Goal: Task Accomplishment & Management: Complete application form

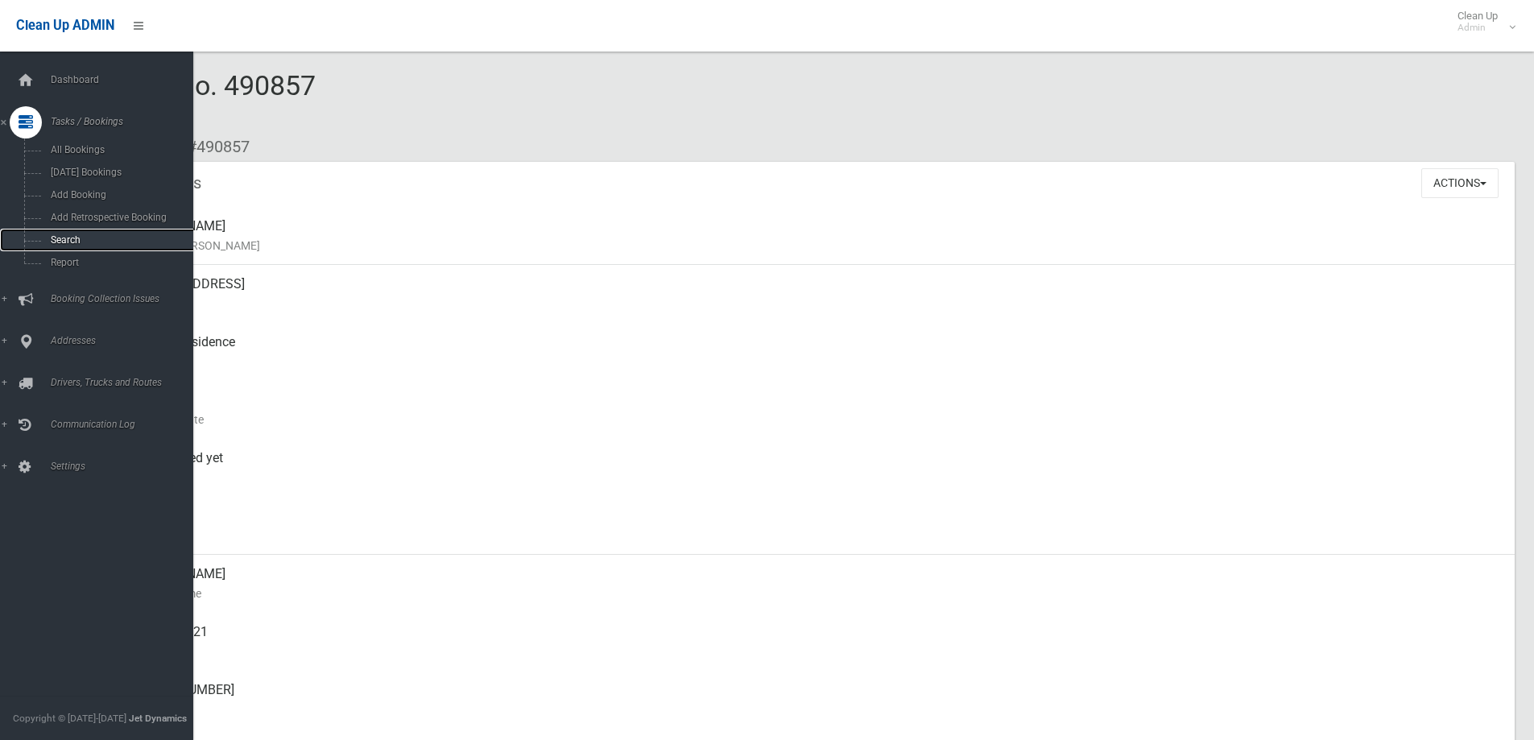
click at [69, 235] on span "Search" at bounding box center [119, 239] width 146 height 11
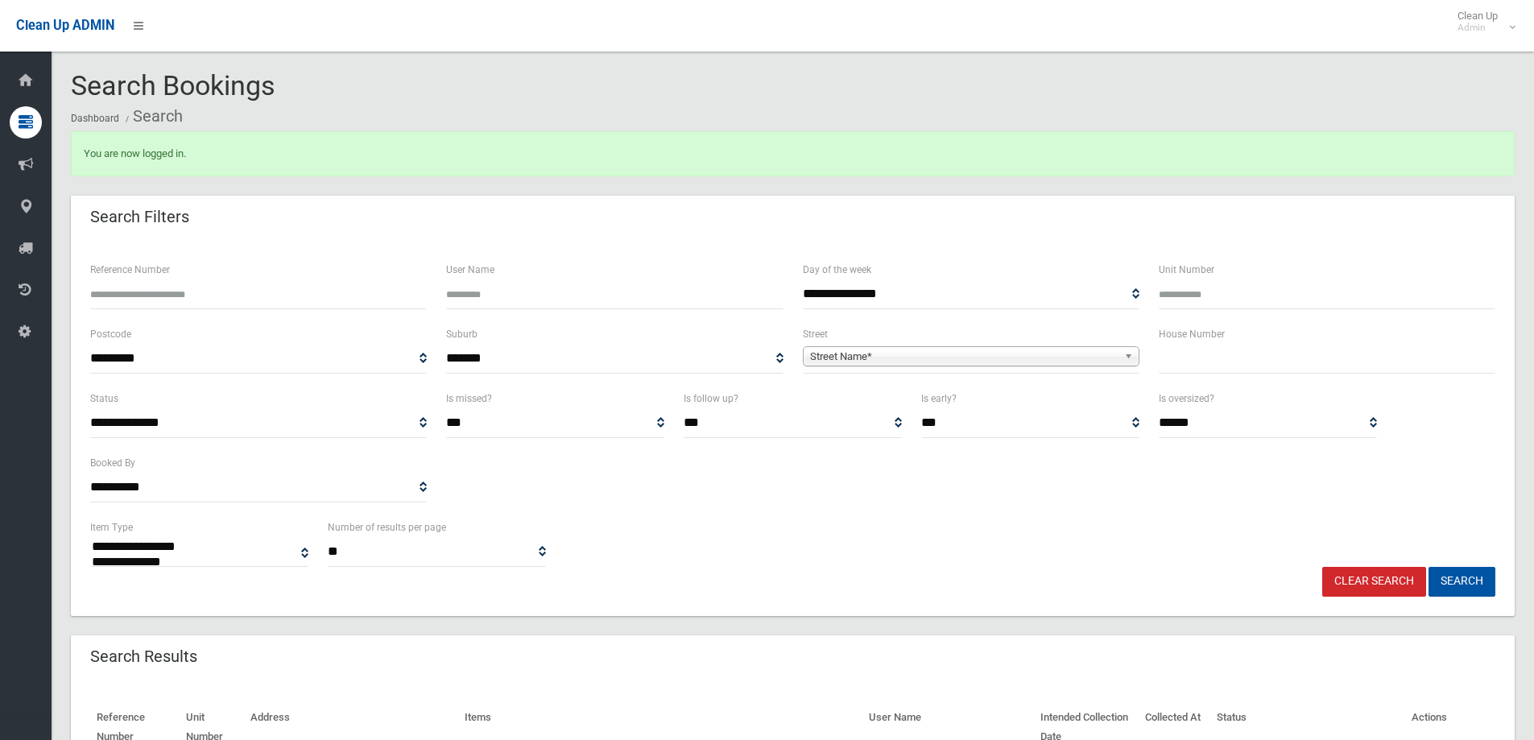
select select
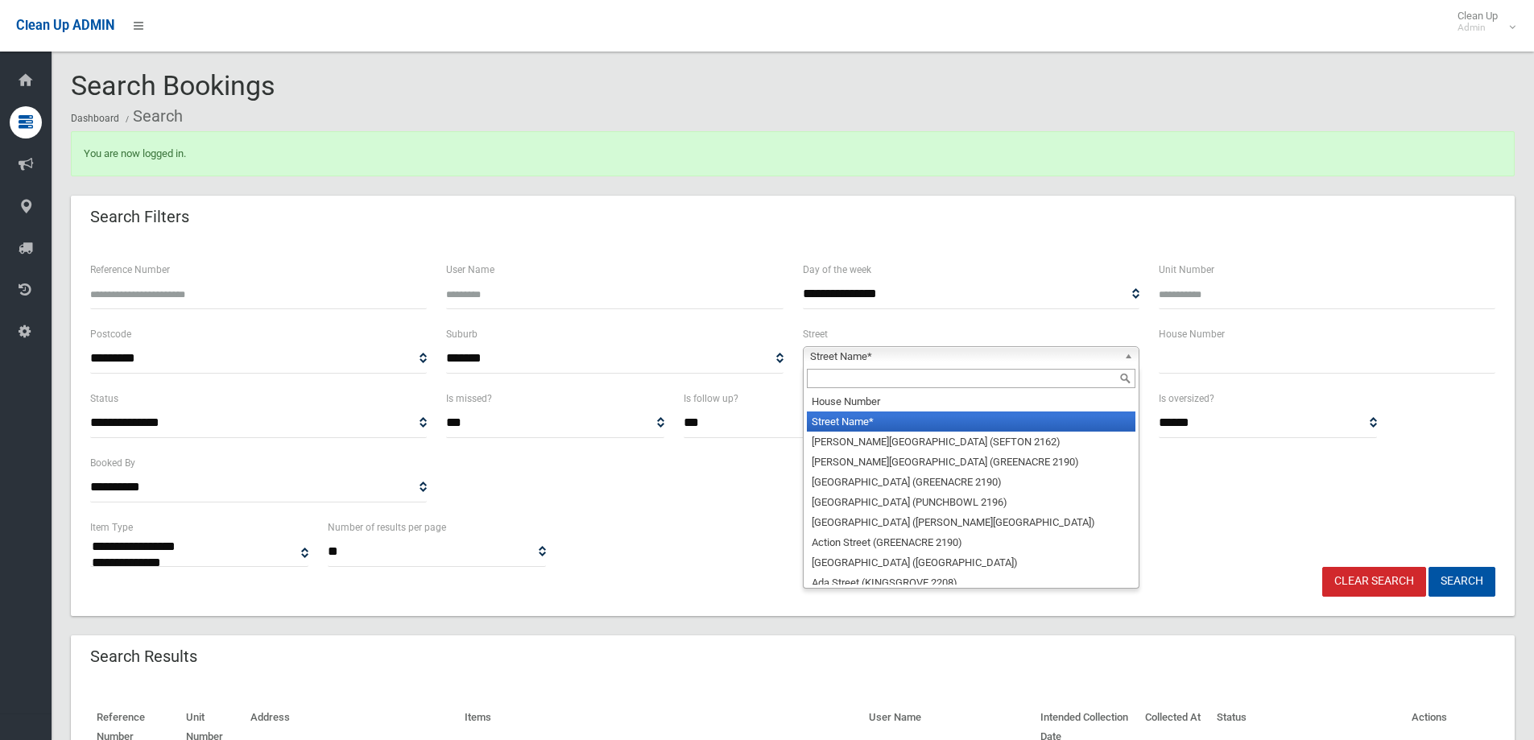
click at [861, 353] on span "Street Name*" at bounding box center [964, 356] width 308 height 19
click at [864, 385] on input "text" at bounding box center [971, 378] width 328 height 19
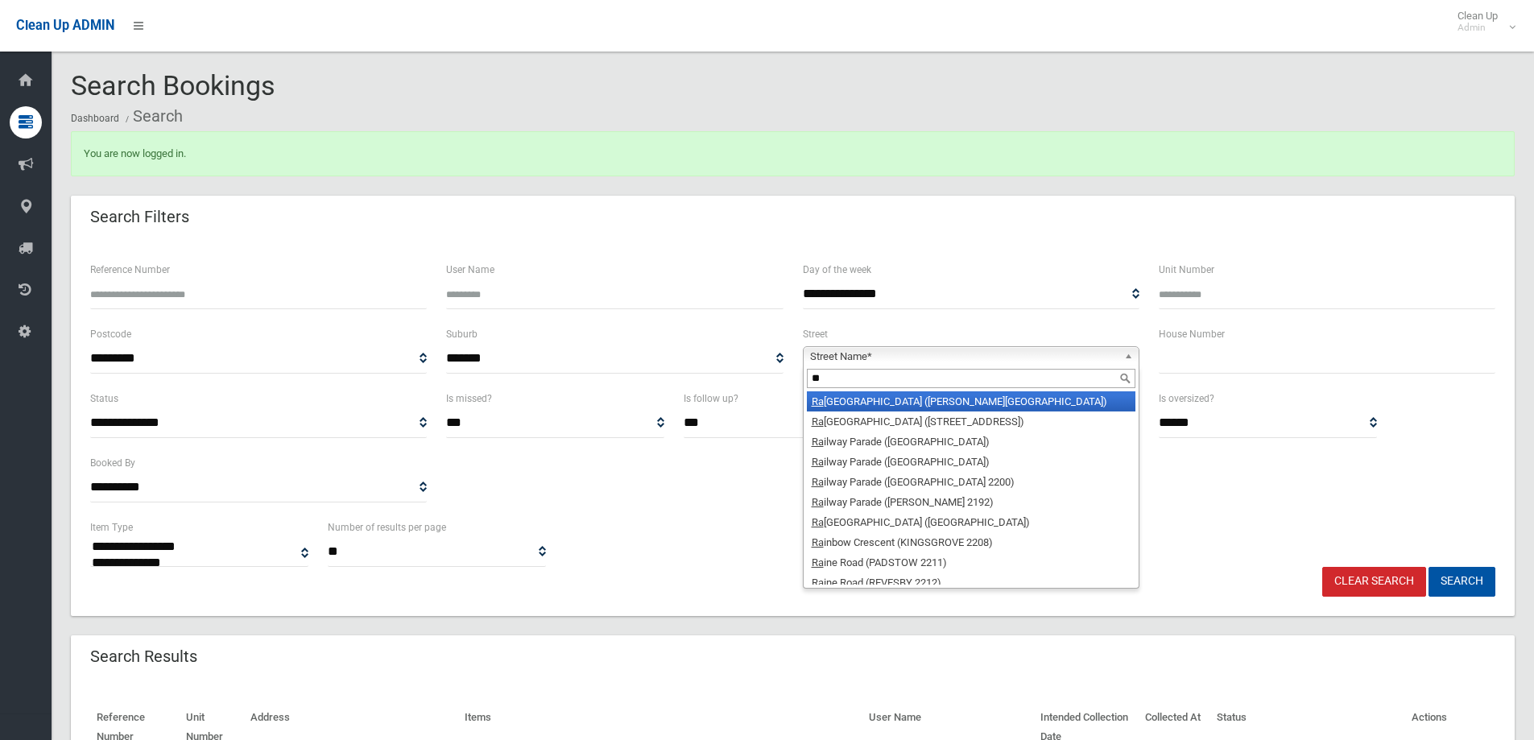
type input "*"
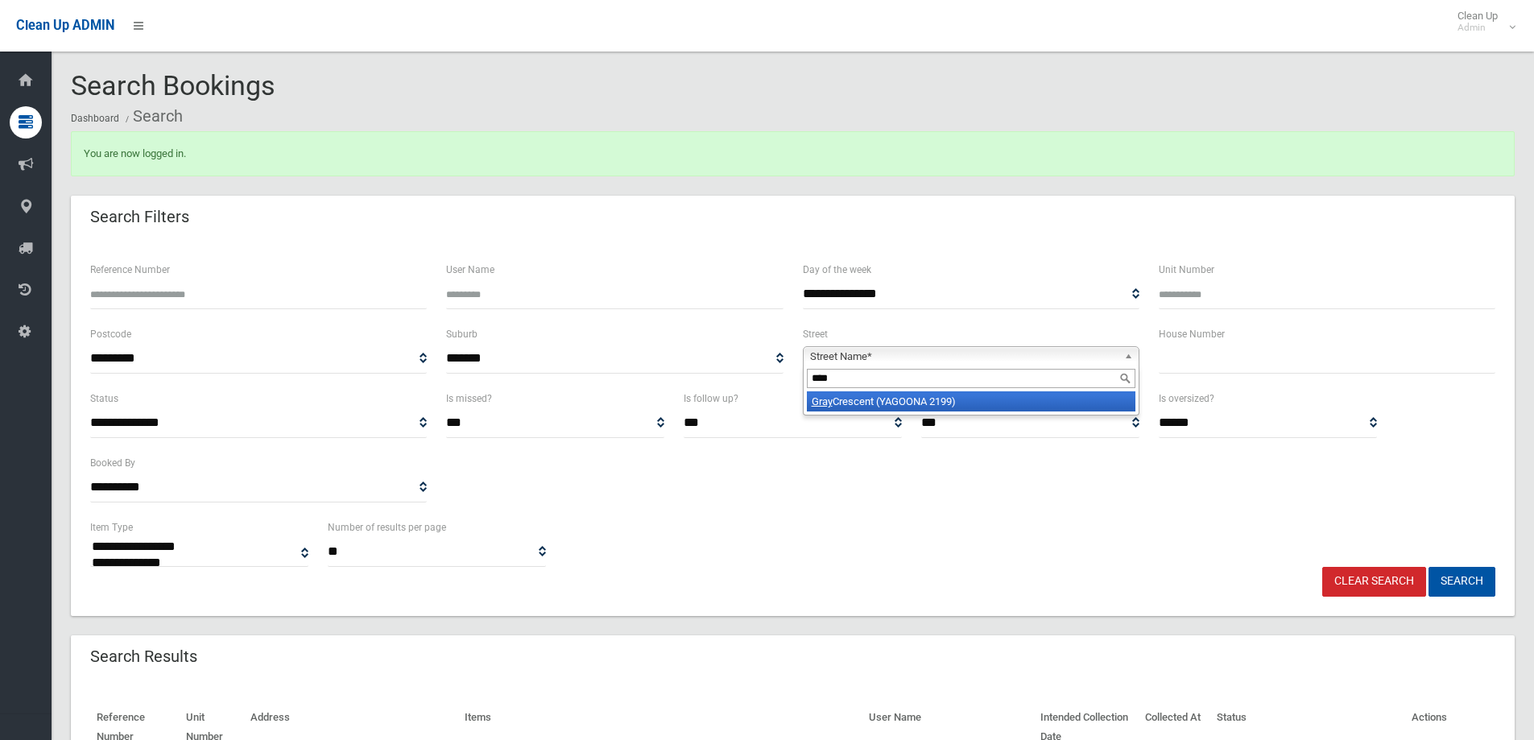
type input "****"
click at [905, 395] on li "Gray Crescent (YAGOONA 2199)" at bounding box center [971, 401] width 328 height 20
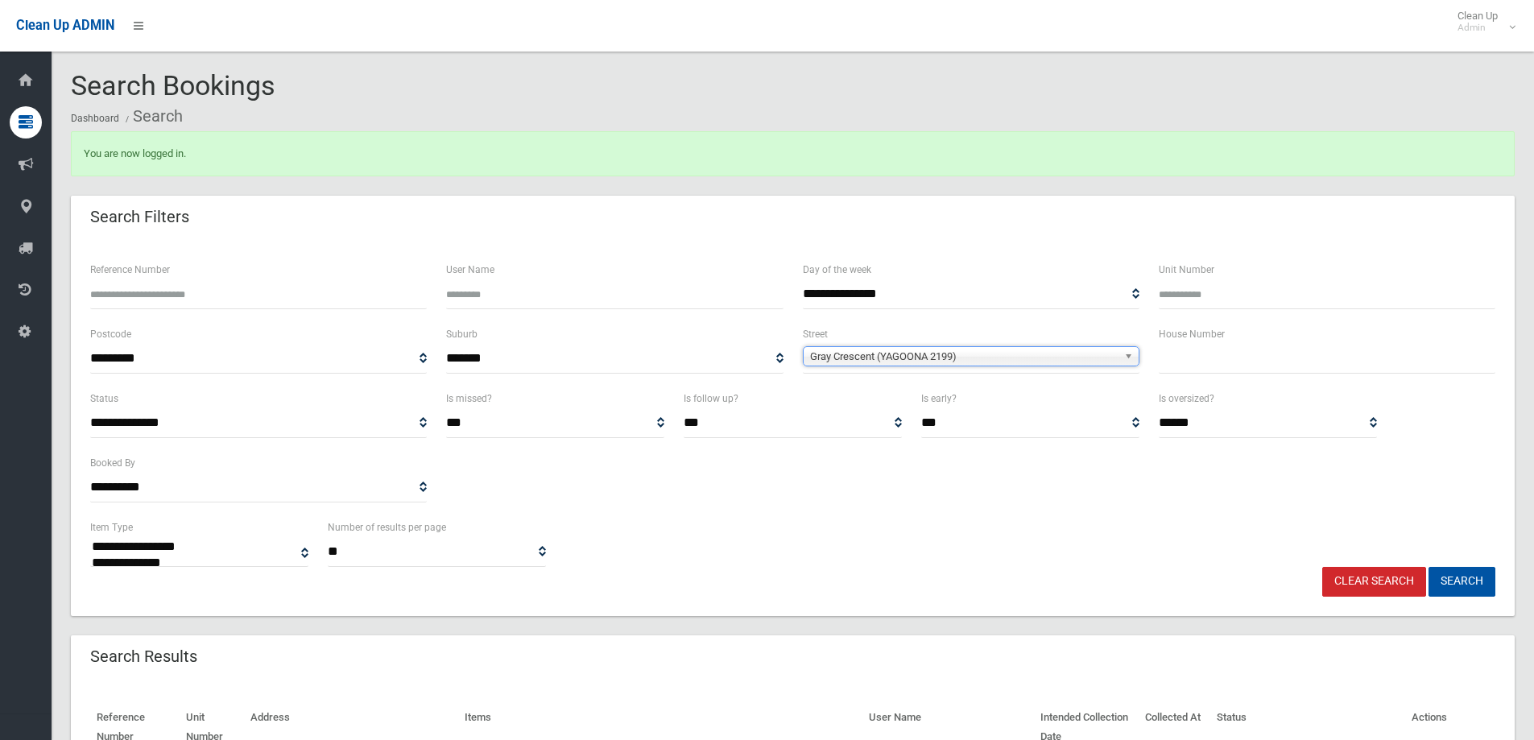
click at [1180, 353] on input "text" at bounding box center [1326, 359] width 337 height 30
type input "**"
click at [1449, 580] on button "Search" at bounding box center [1461, 582] width 67 height 30
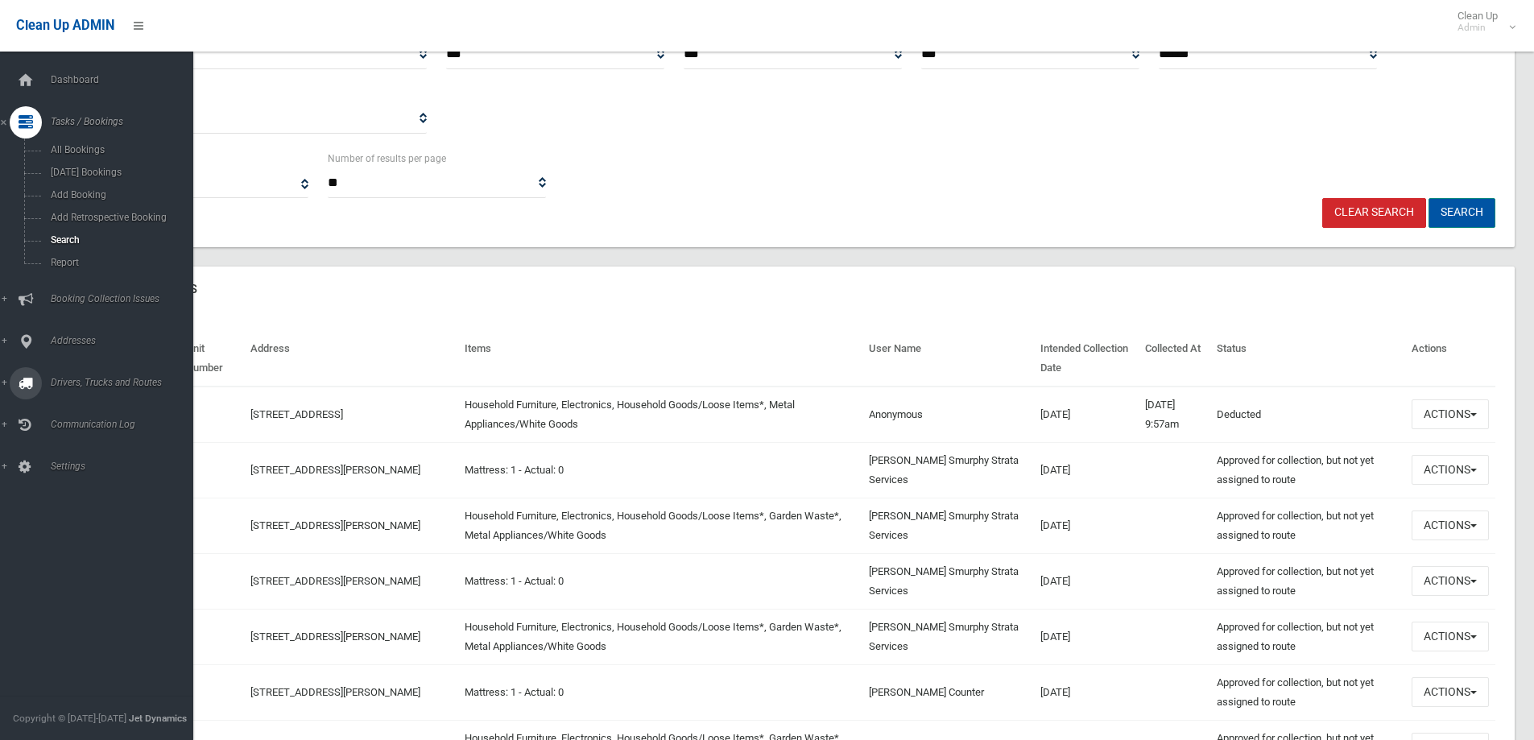
scroll to position [403, 0]
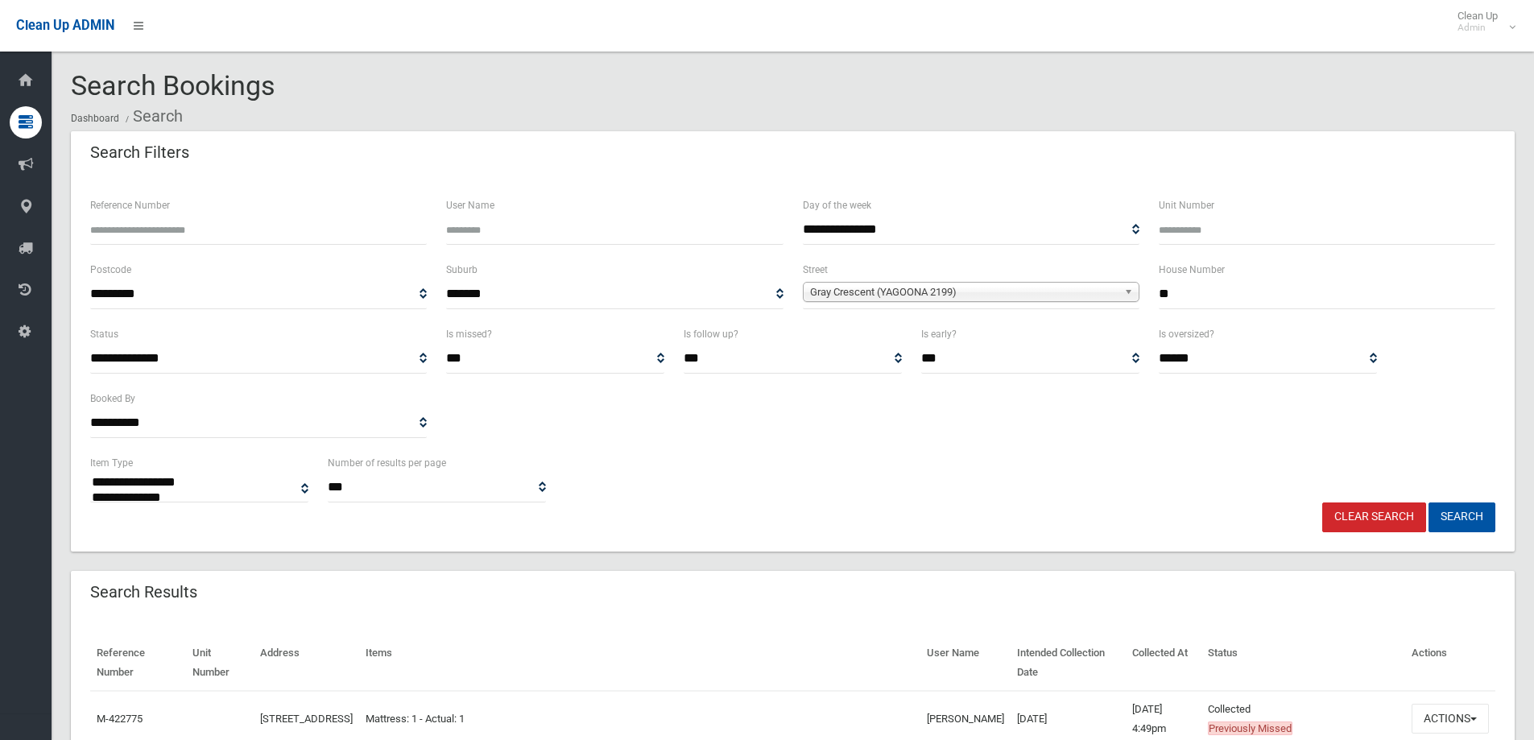
select select
click at [1471, 178] on div "**********" at bounding box center [792, 363] width 1443 height 375
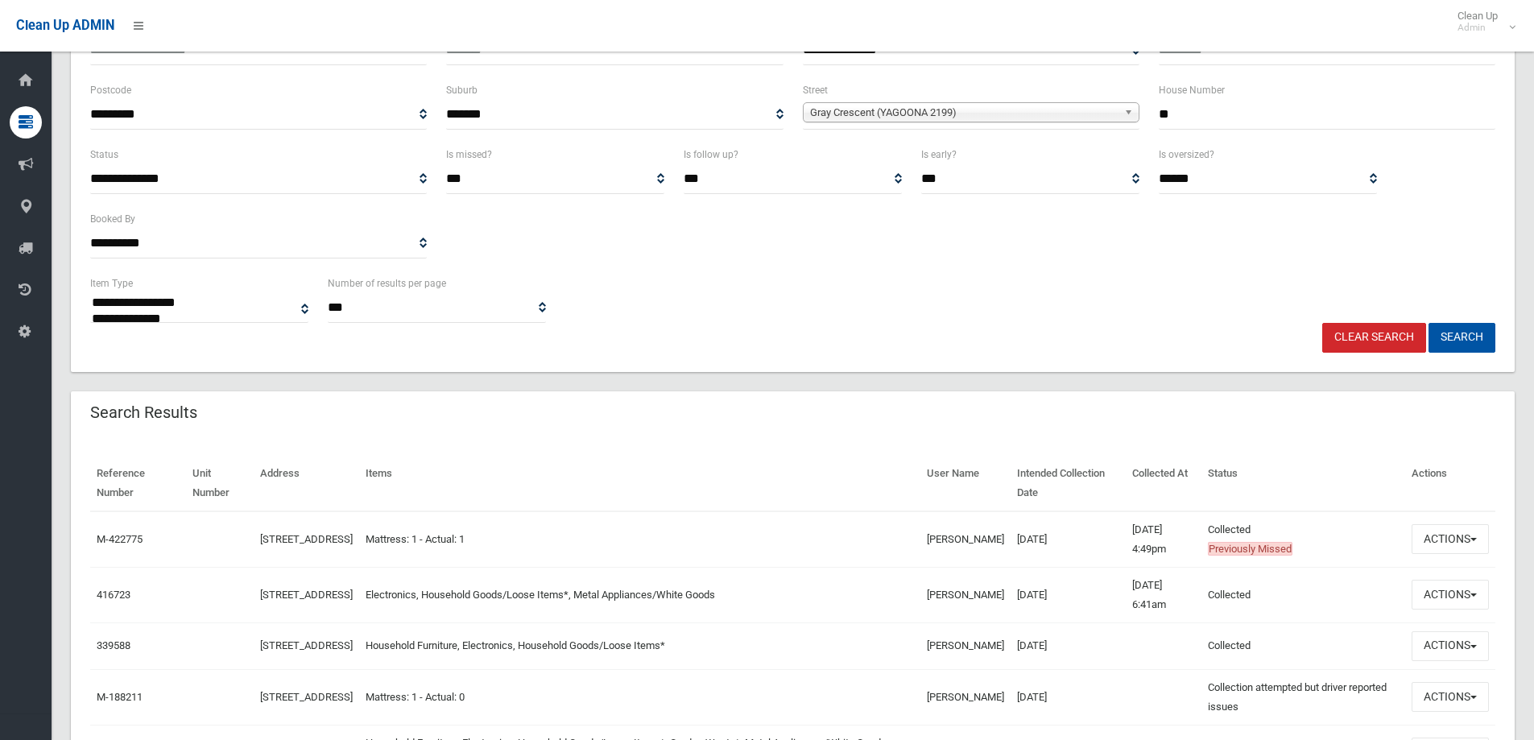
scroll to position [242, 0]
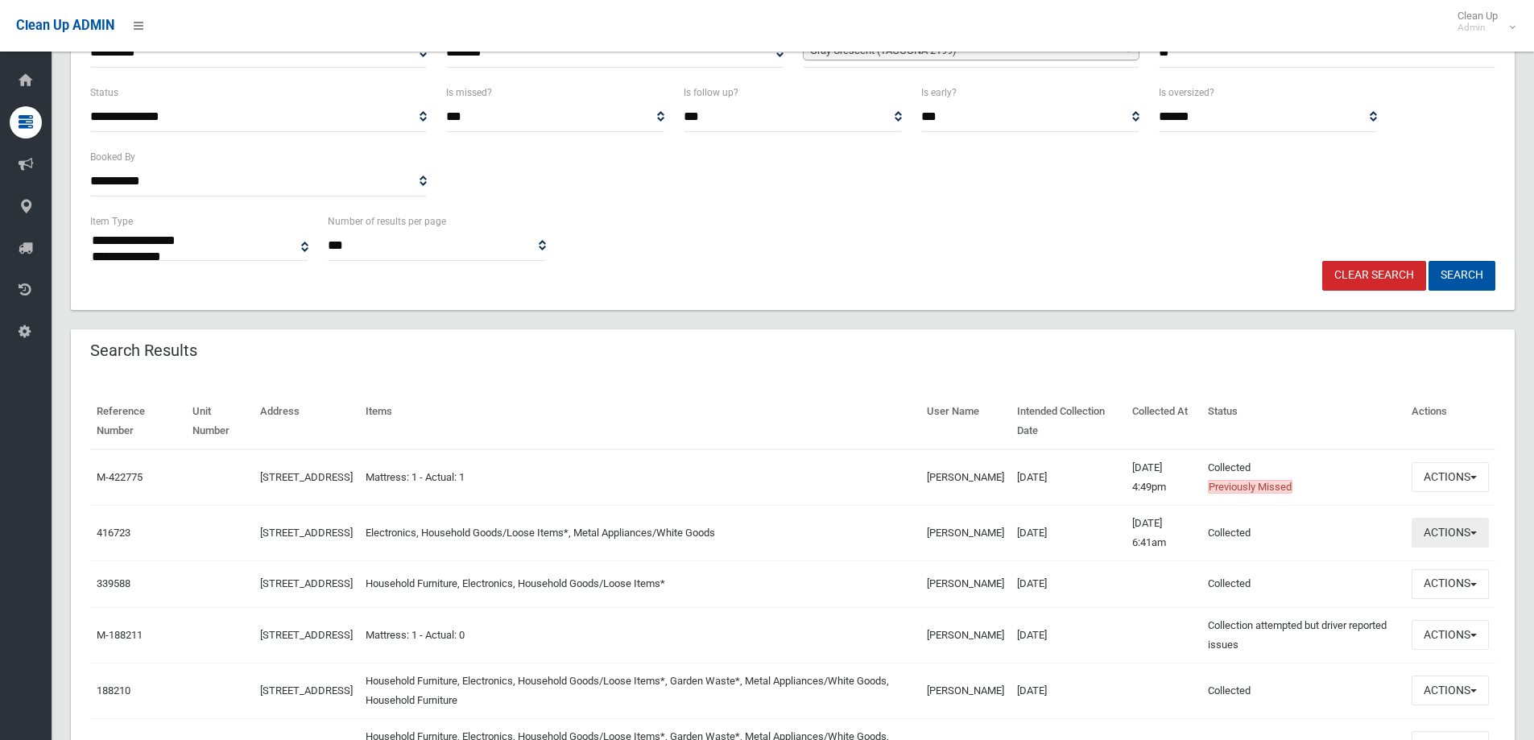
click at [1448, 535] on button "Actions" at bounding box center [1449, 533] width 77 height 30
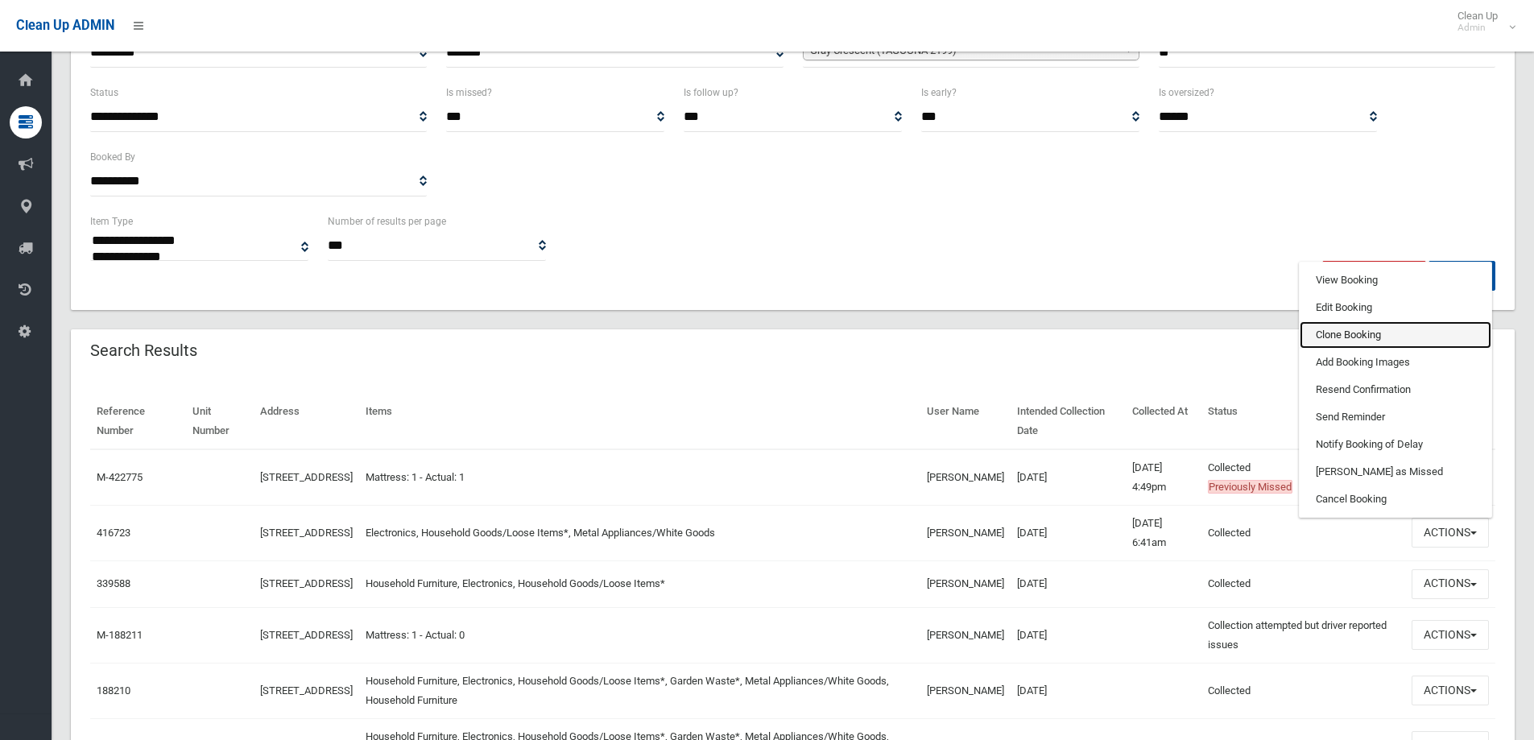
click at [1356, 335] on link "Clone Booking" at bounding box center [1395, 334] width 192 height 27
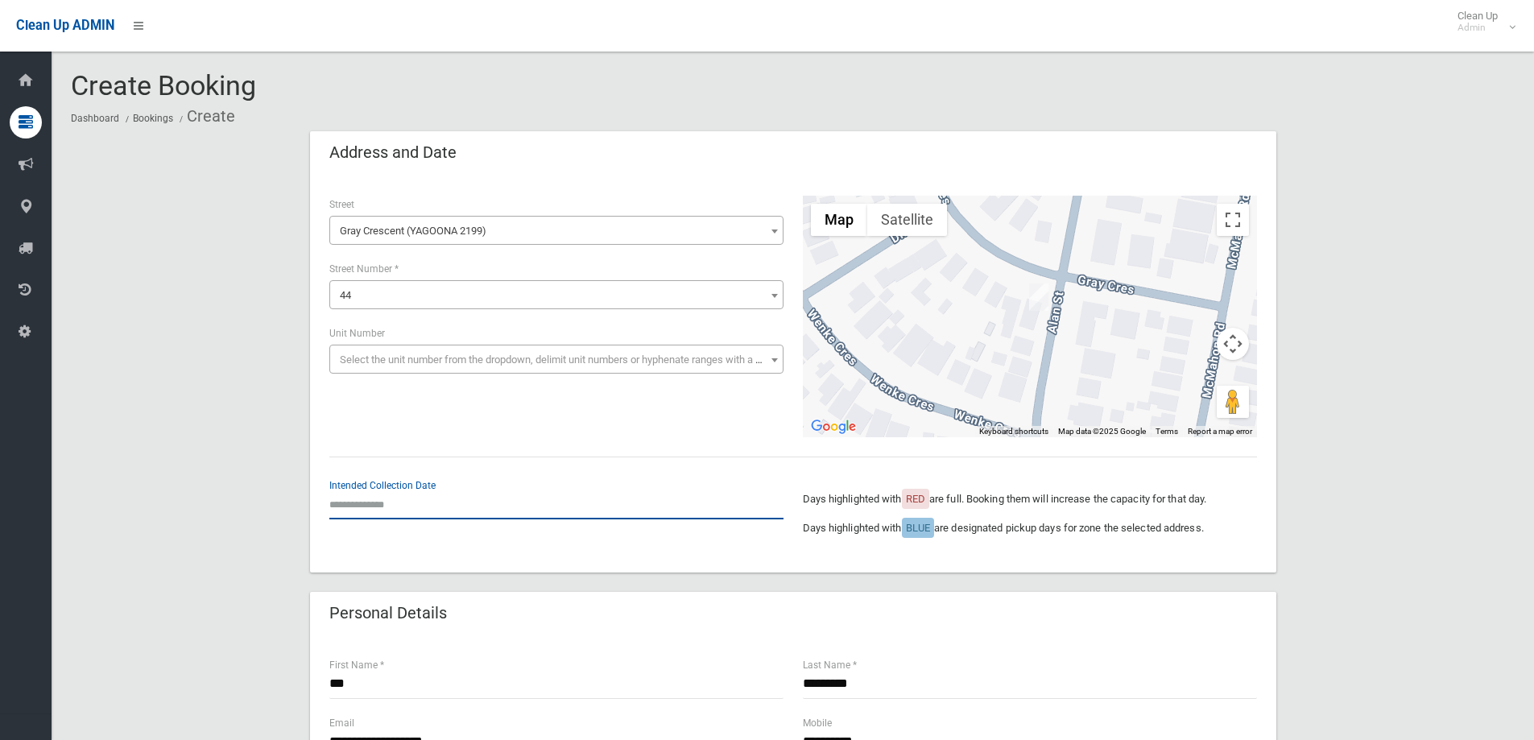
click at [449, 506] on input "text" at bounding box center [556, 504] width 454 height 30
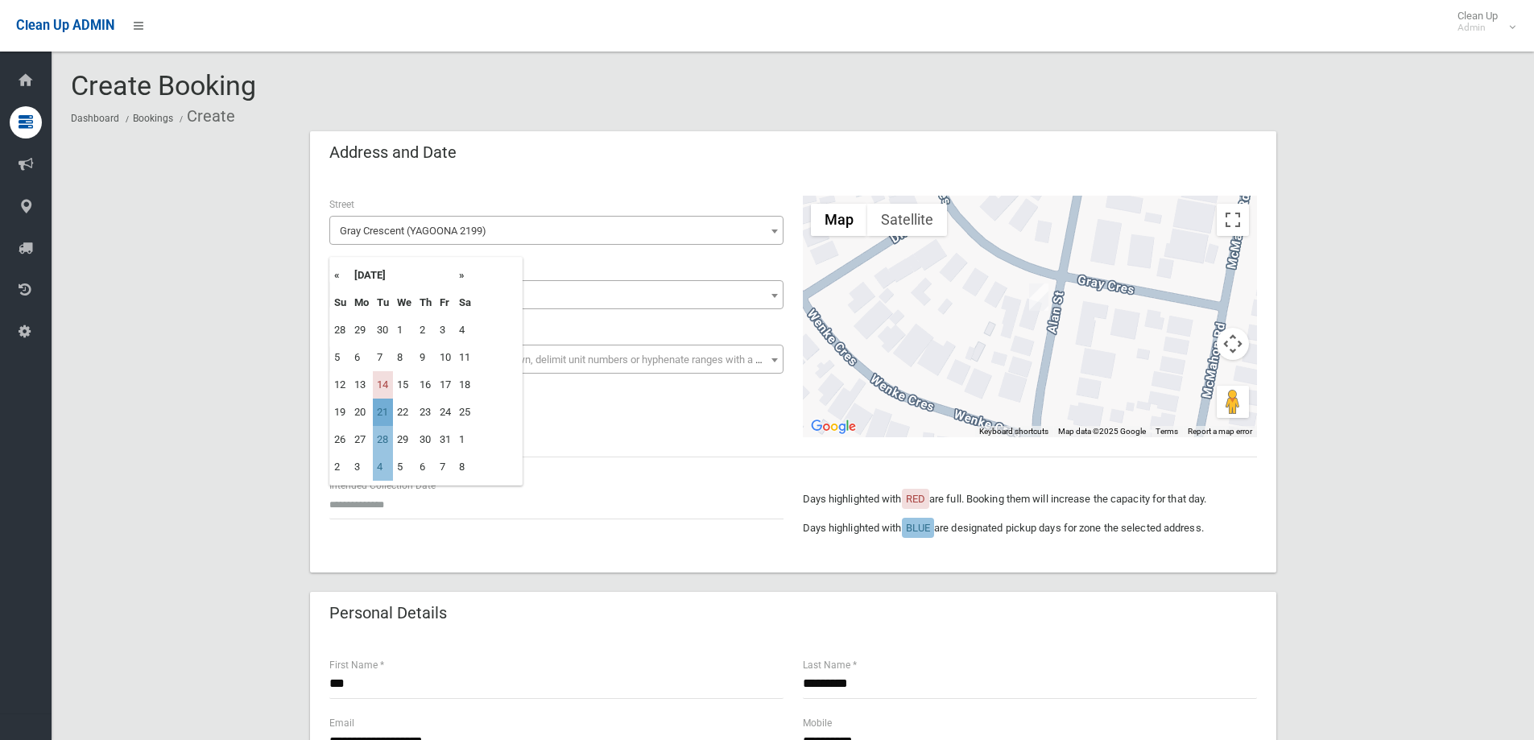
click at [385, 411] on td "21" at bounding box center [383, 412] width 20 height 27
click at [402, 509] on input "**********" at bounding box center [556, 504] width 454 height 30
click at [382, 469] on td "4" at bounding box center [383, 466] width 20 height 27
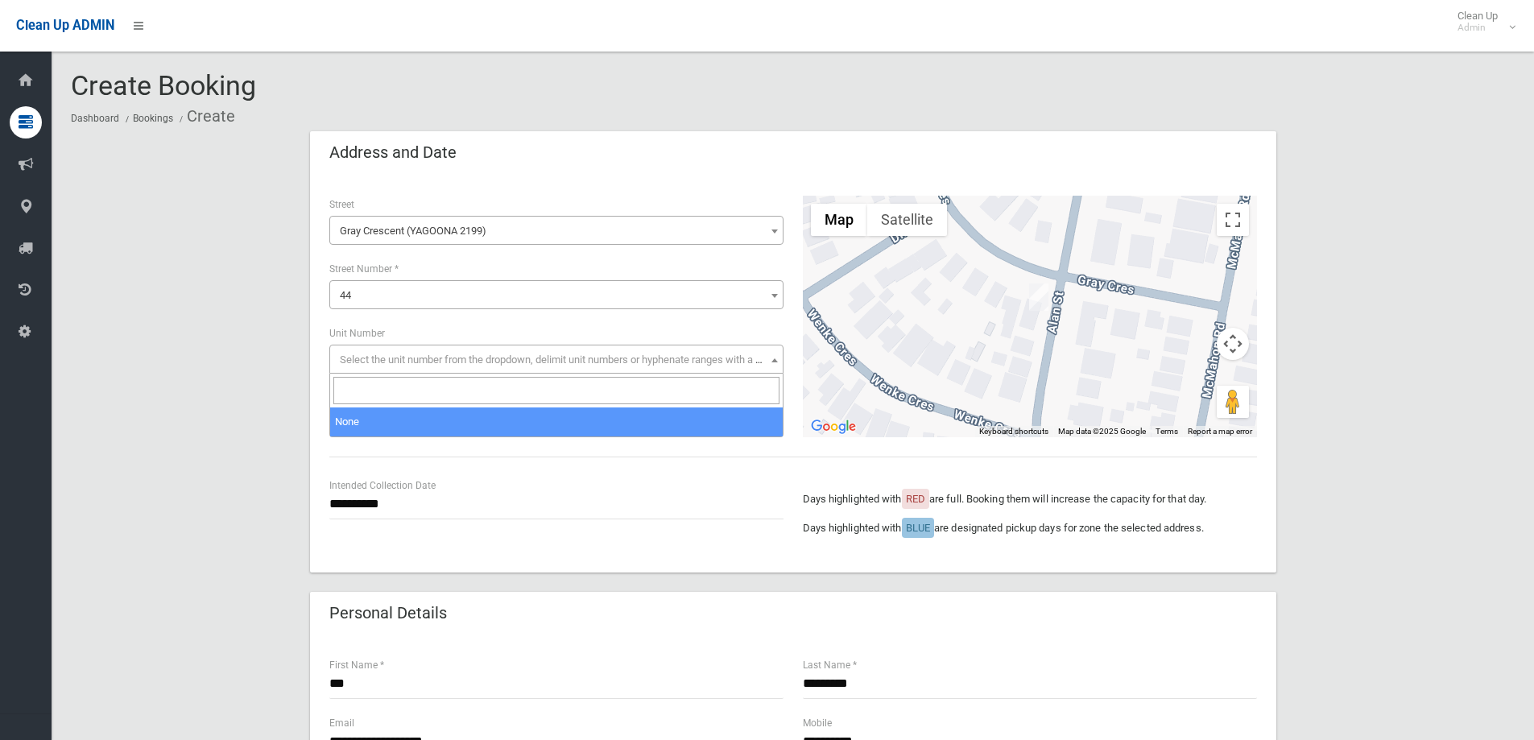
click at [412, 368] on span "Select the unit number from the dropdown, delimit unit numbers or hyphenate ran…" at bounding box center [556, 360] width 446 height 23
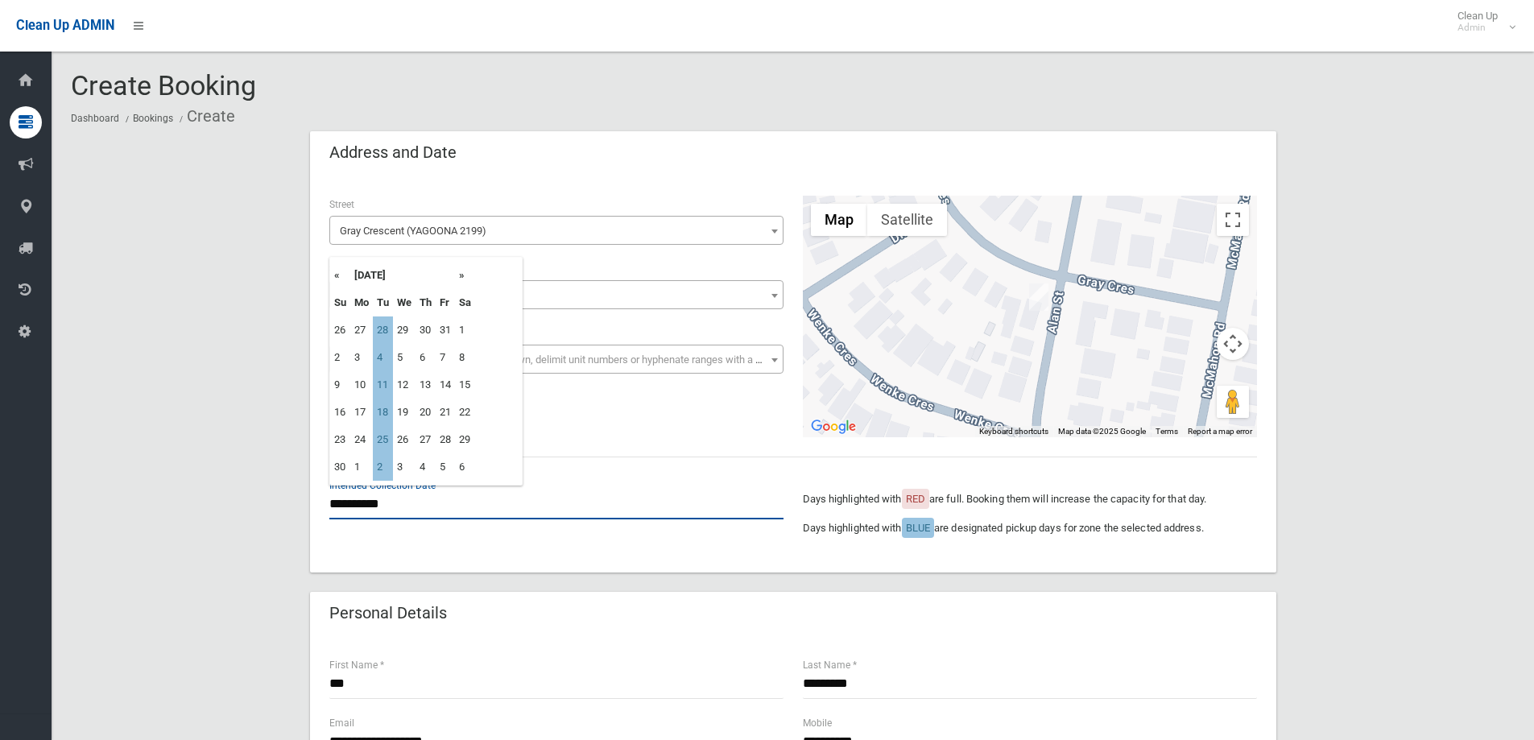
click at [453, 510] on input "**********" at bounding box center [556, 504] width 454 height 30
click at [464, 268] on th "»" at bounding box center [465, 275] width 20 height 27
click at [333, 274] on th "«" at bounding box center [340, 275] width 20 height 27
click at [381, 437] on td "25" at bounding box center [383, 439] width 20 height 27
type input "**********"
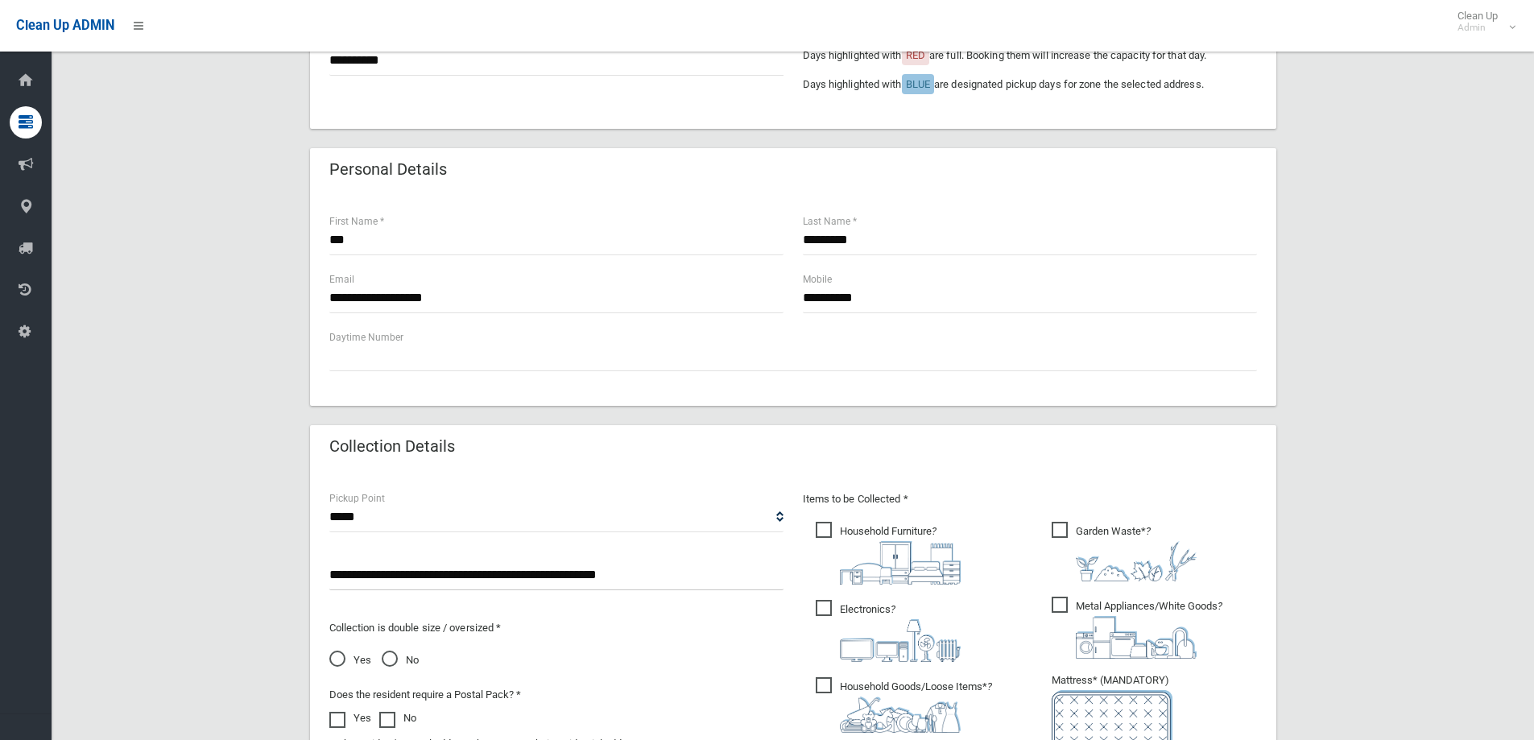
scroll to position [644, 0]
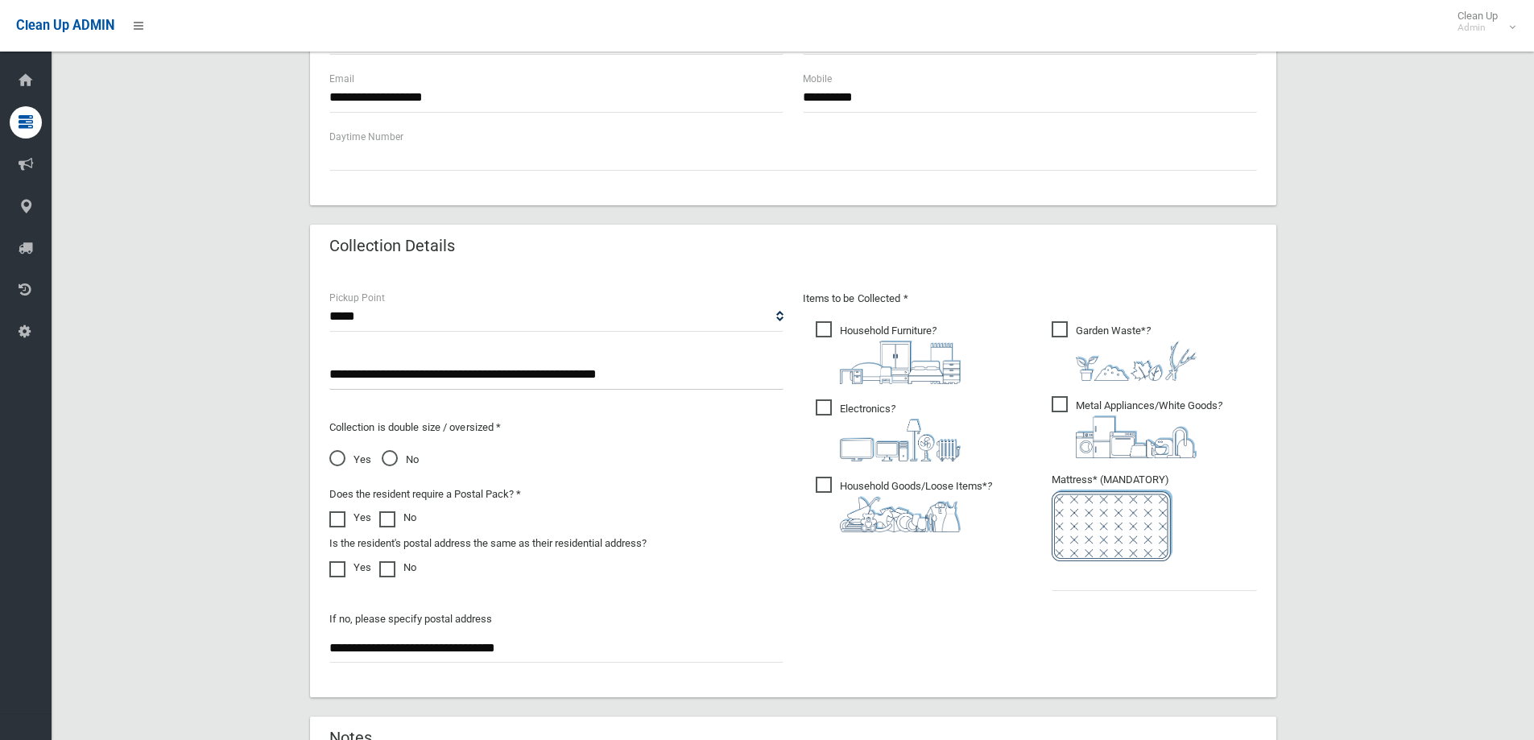
click at [904, 365] on img at bounding box center [900, 362] width 121 height 43
click at [1148, 321] on span "Garden Waste* ?" at bounding box center [1123, 351] width 145 height 60
click at [1089, 589] on input "text" at bounding box center [1153, 576] width 205 height 30
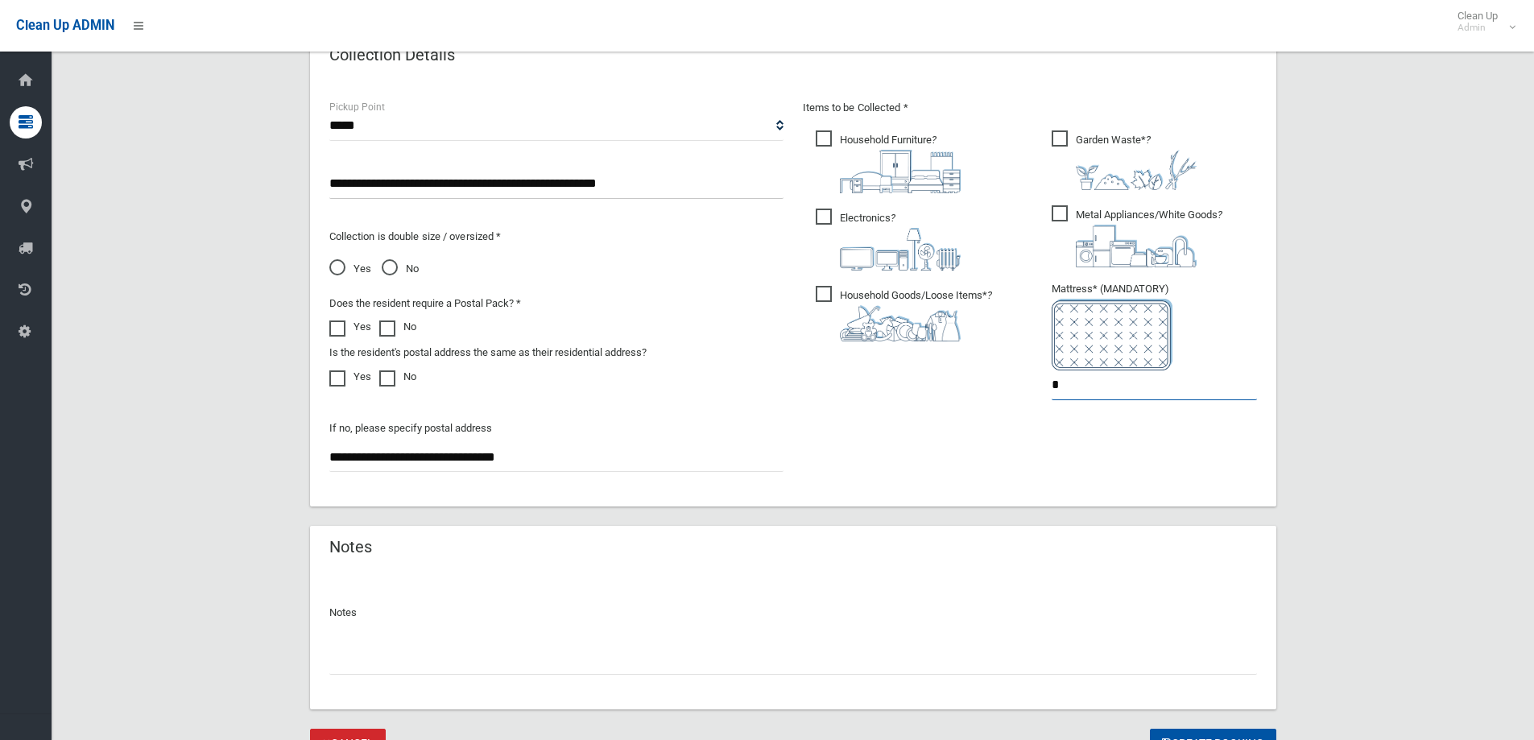
scroll to position [911, 0]
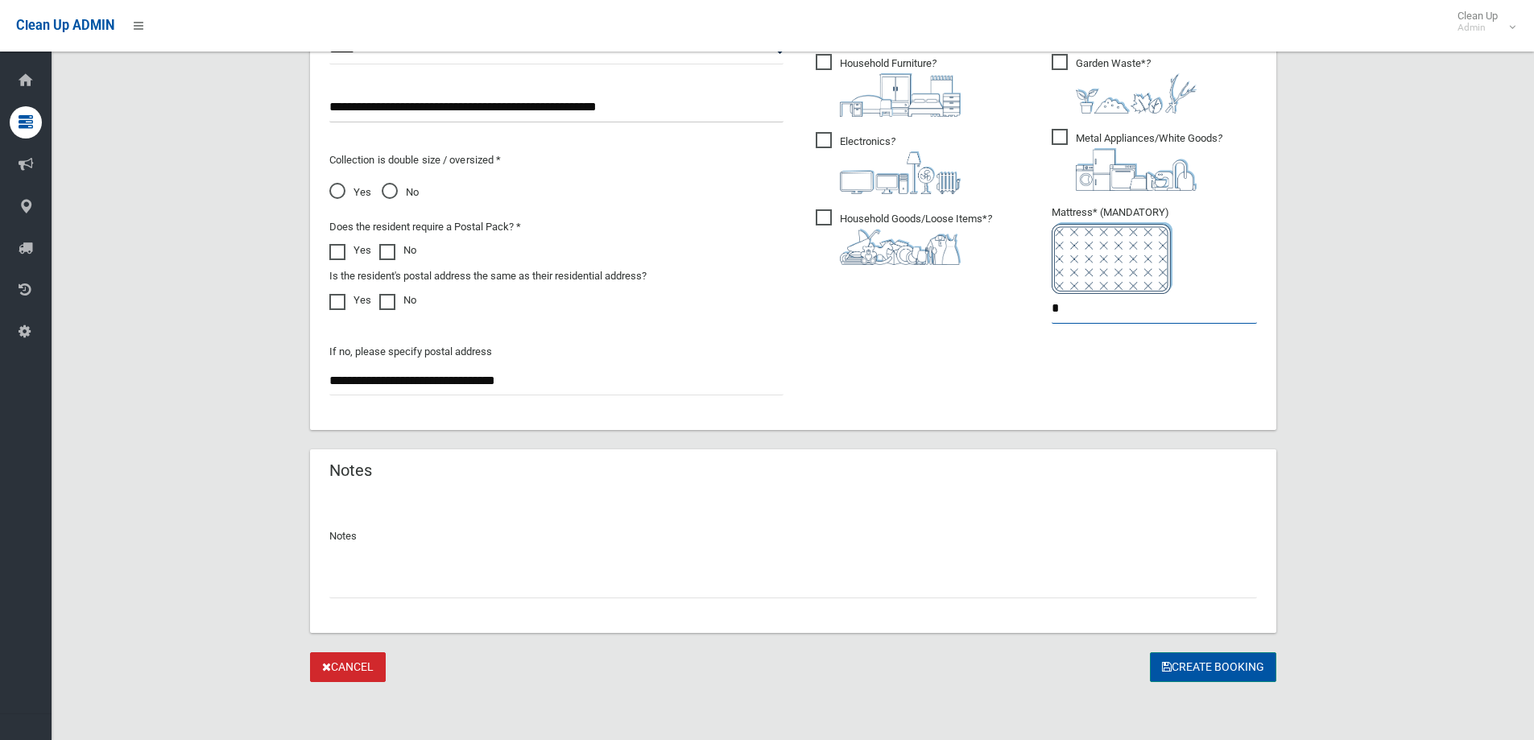
type input "*"
click at [1173, 672] on button "Create Booking" at bounding box center [1213, 667] width 126 height 30
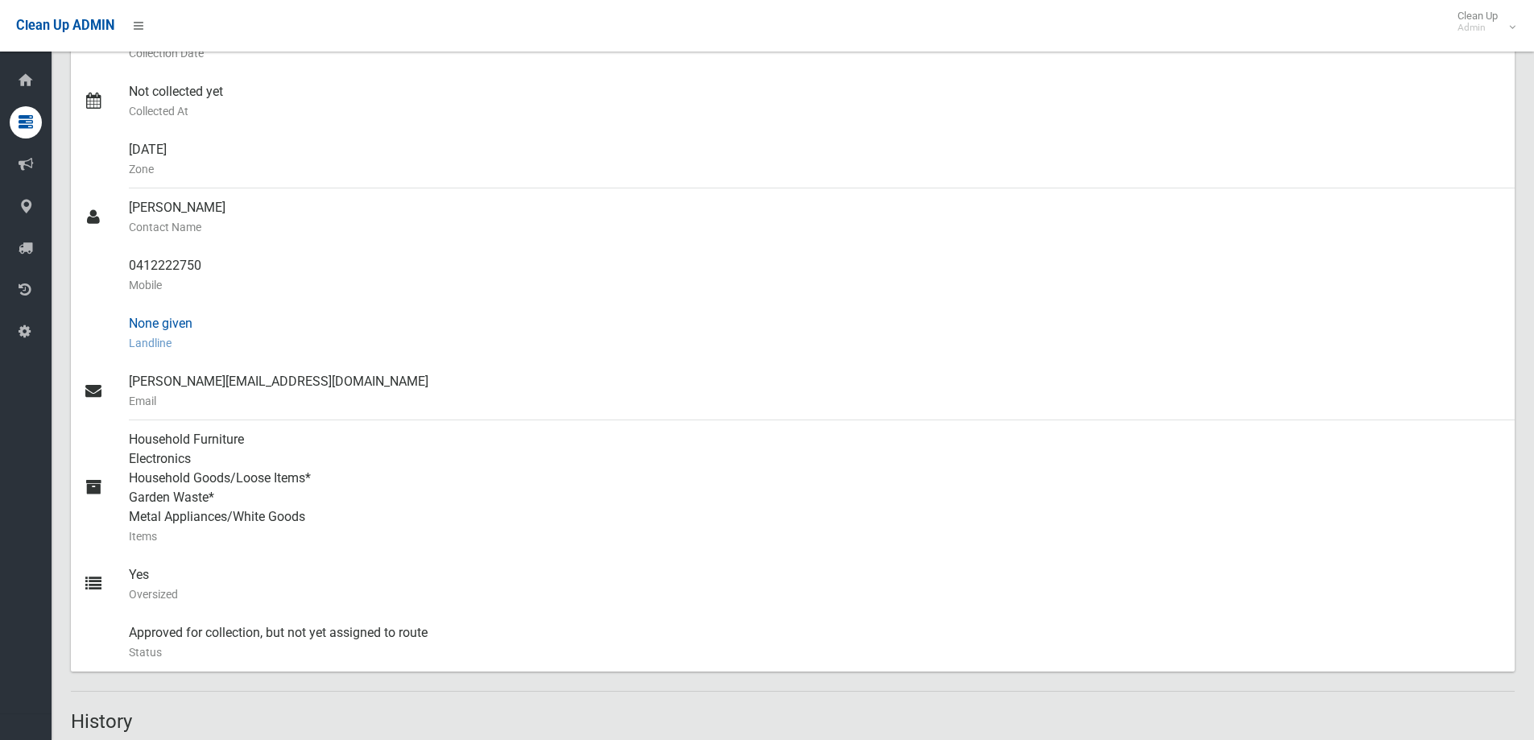
scroll to position [403, 0]
